Goal: Task Accomplishment & Management: Manage account settings

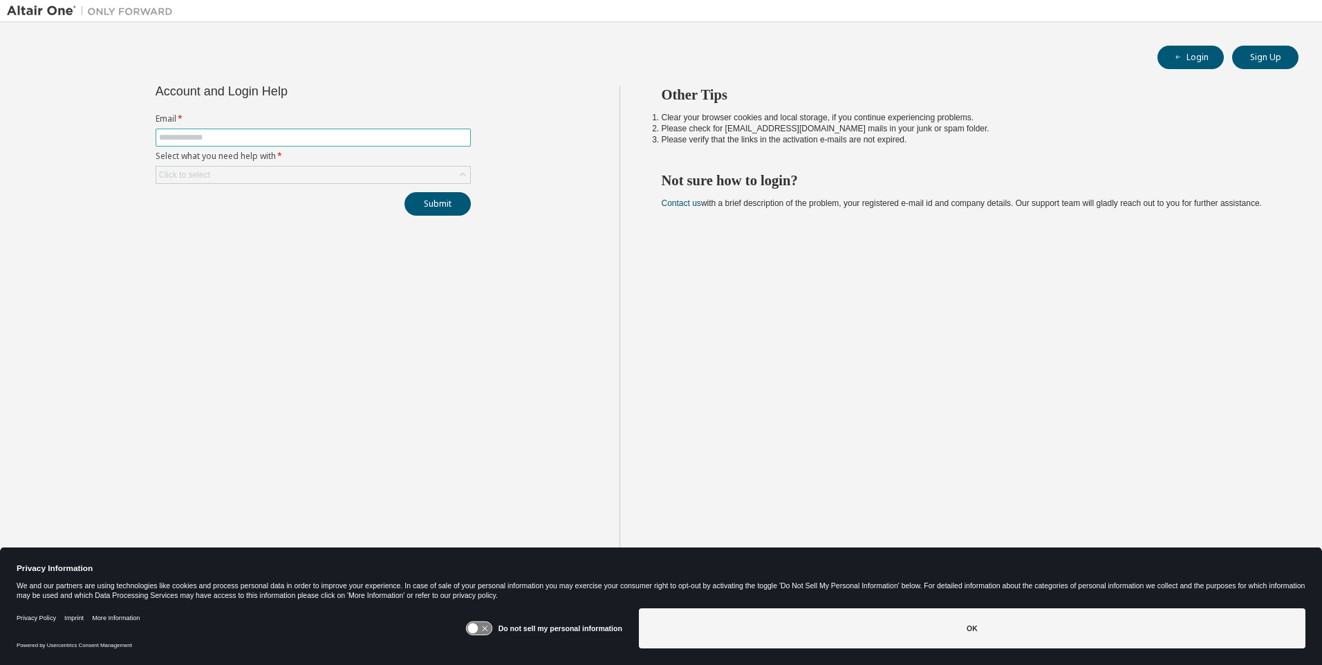
click at [196, 145] on span at bounding box center [313, 138] width 315 height 18
click at [198, 140] on input "text" at bounding box center [313, 137] width 308 height 11
type input "**********"
click at [212, 180] on div "Click to select" at bounding box center [184, 174] width 55 height 15
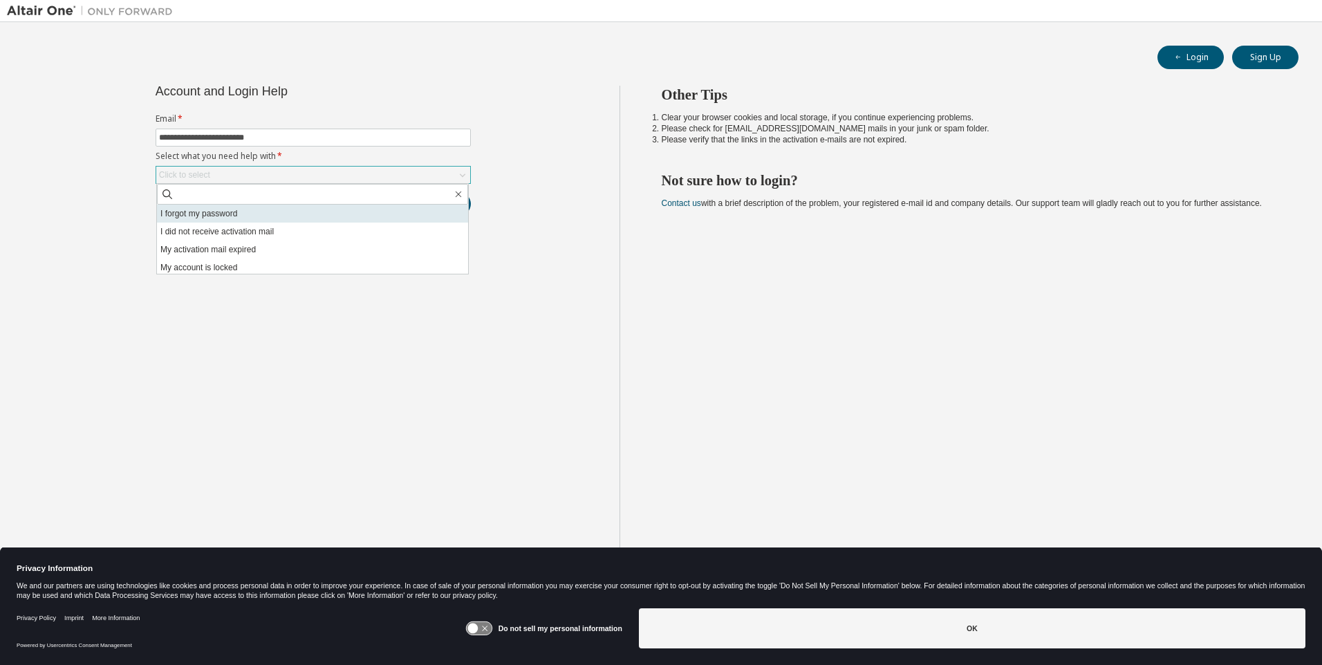
click at [213, 216] on li "I forgot my password" at bounding box center [312, 214] width 311 height 18
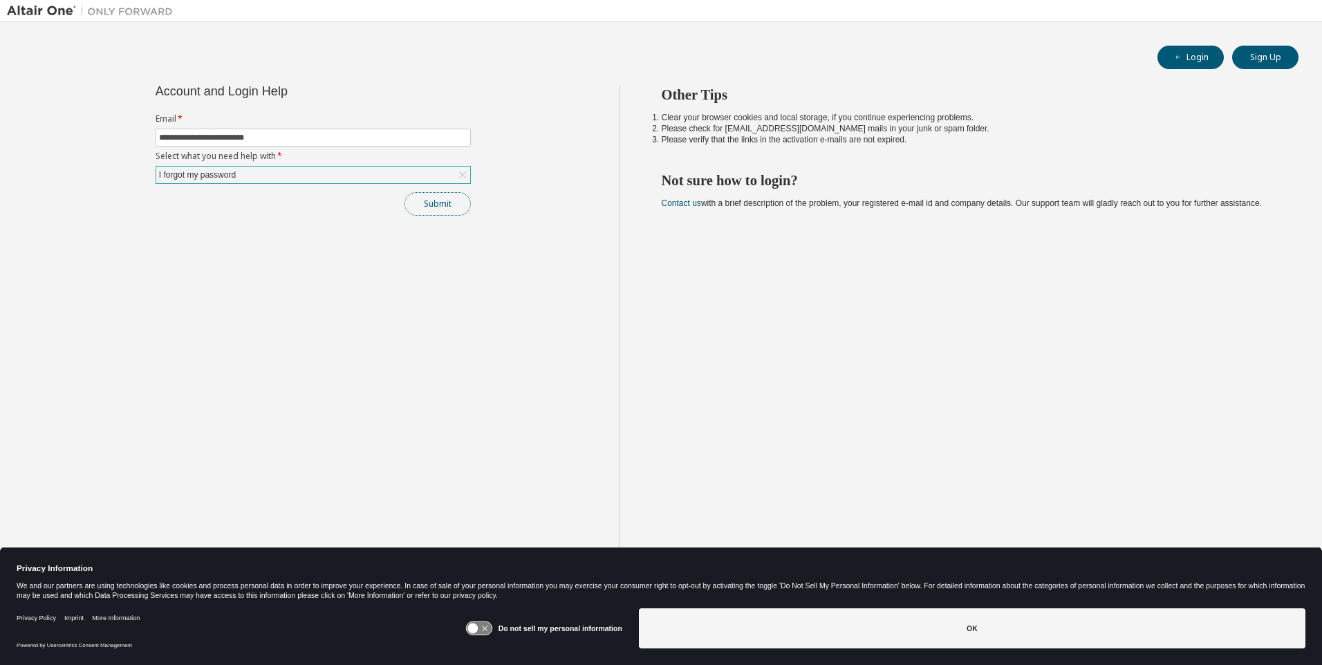
click at [445, 214] on button "Submit" at bounding box center [438, 204] width 66 height 24
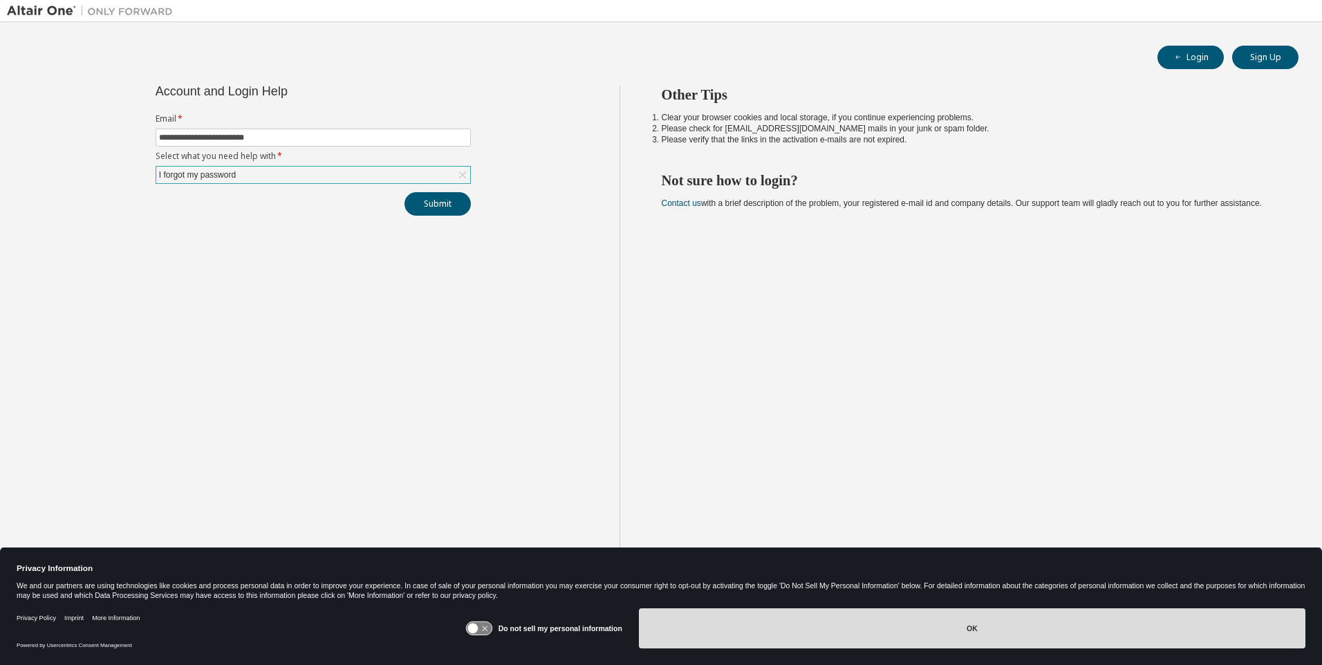
click at [969, 623] on button "OK" at bounding box center [972, 628] width 667 height 40
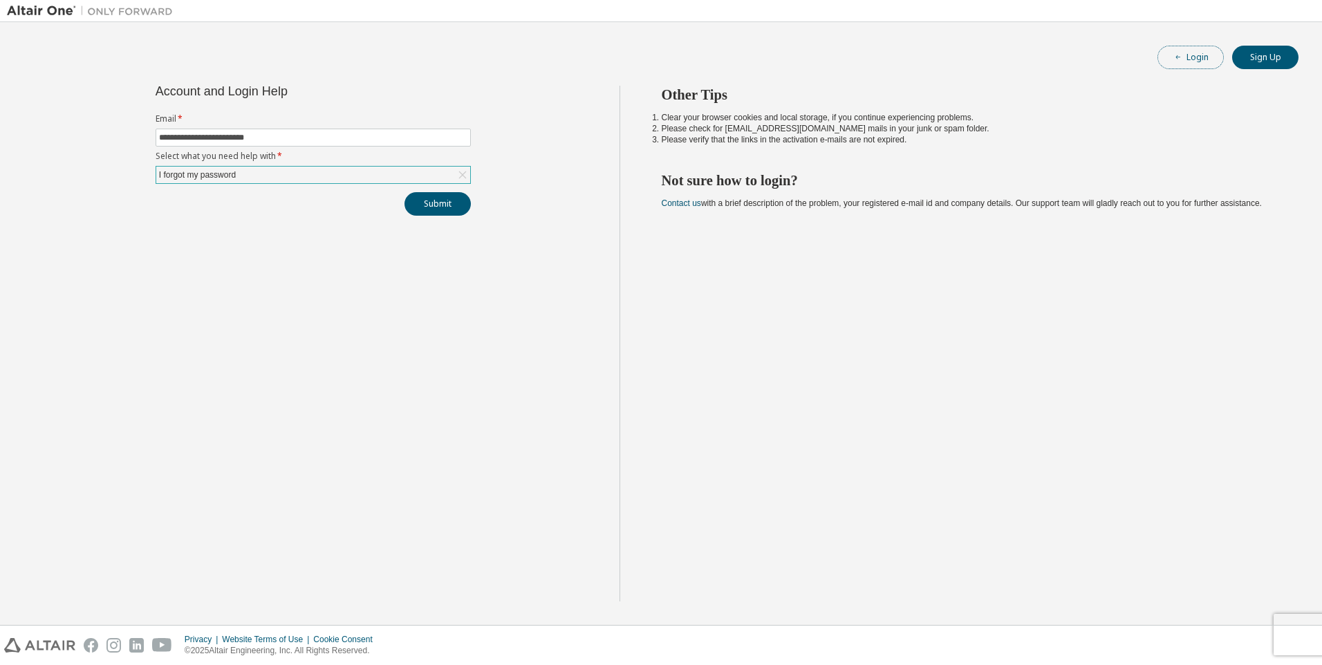
click at [1200, 63] on button "Login" at bounding box center [1191, 58] width 66 height 24
